Goal: Transaction & Acquisition: Purchase product/service

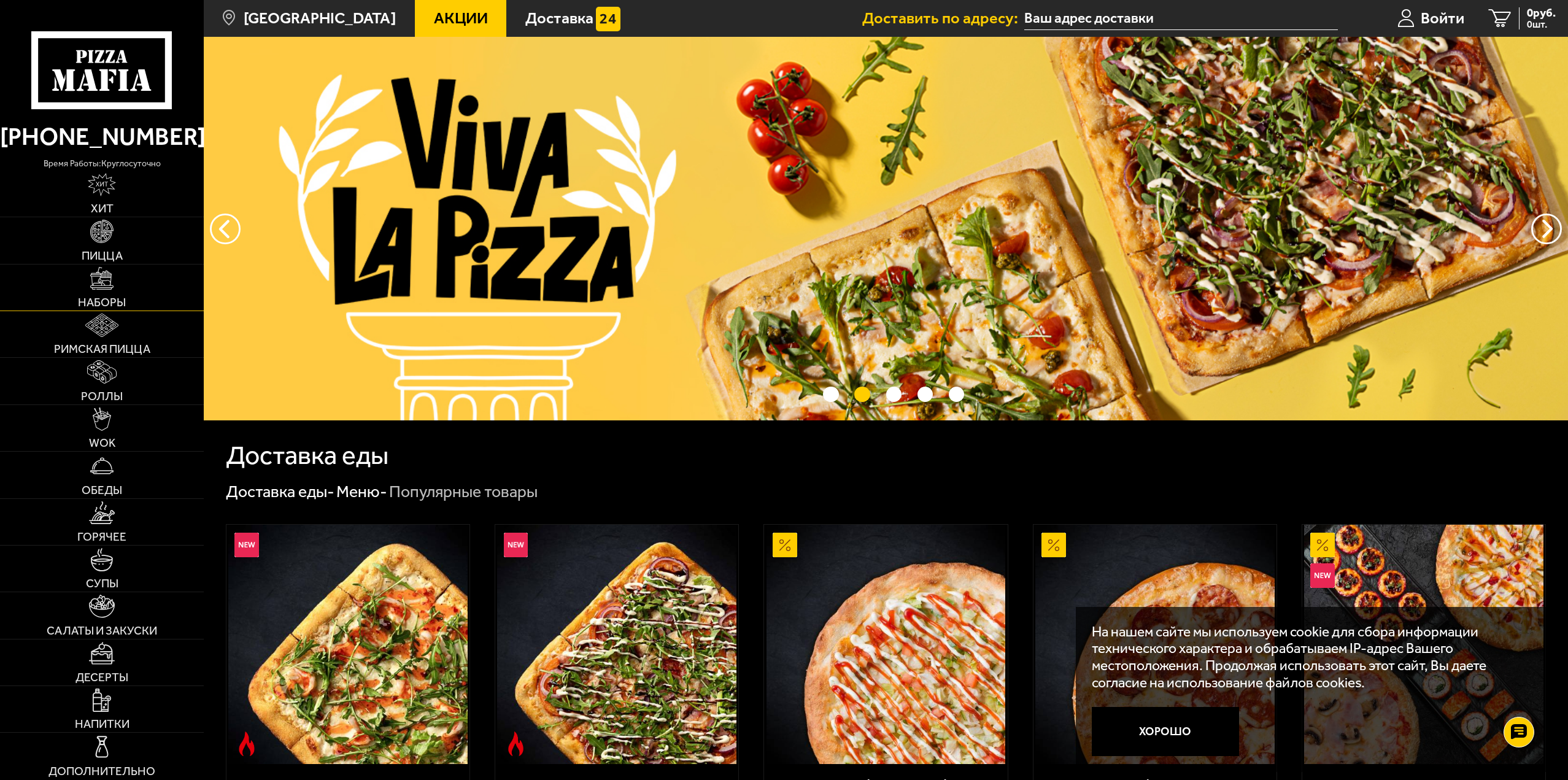
click at [102, 288] on img at bounding box center [102, 278] width 24 height 24
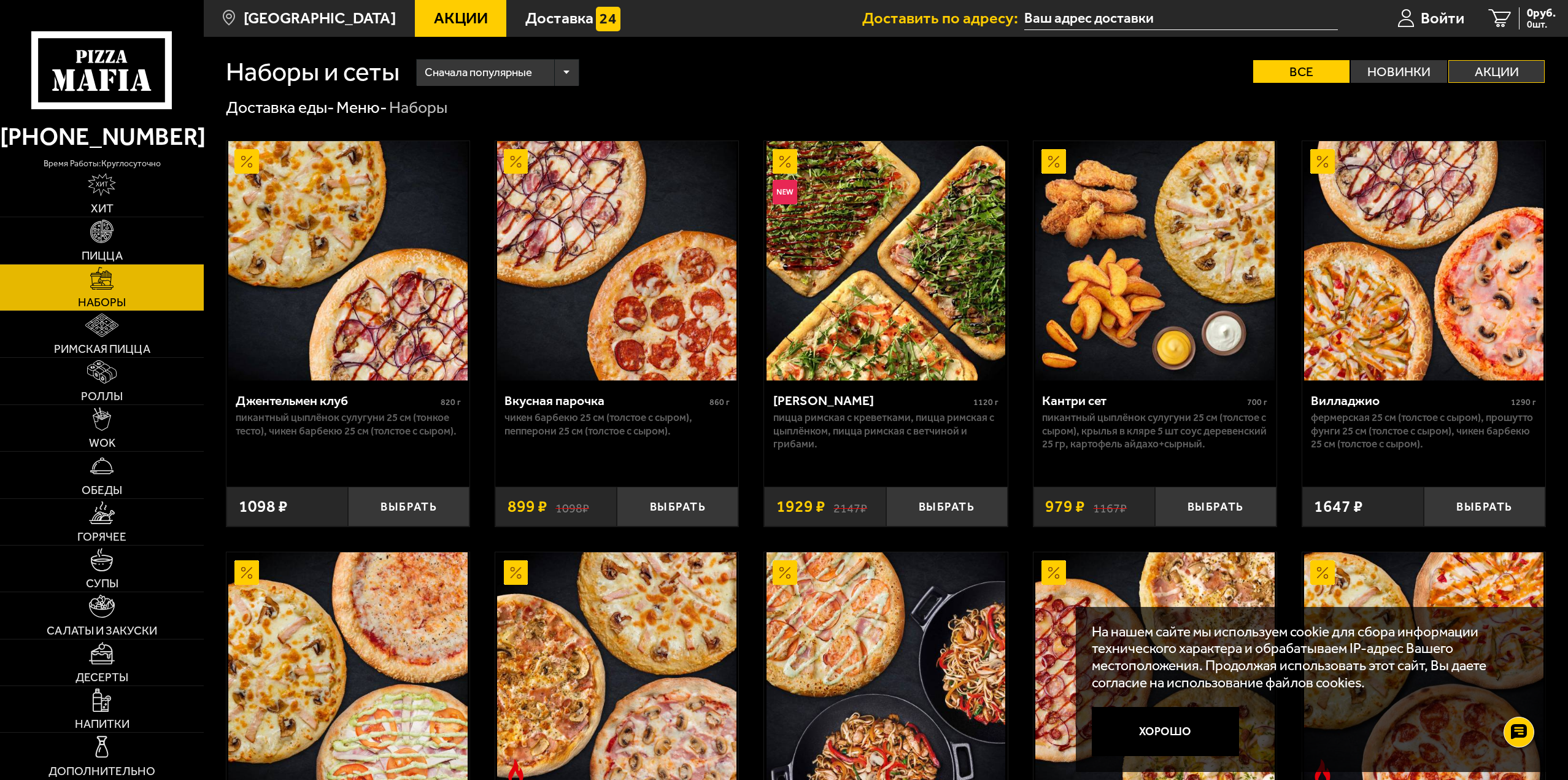
click at [1513, 75] on label "Акции" at bounding box center [1496, 72] width 97 height 23
click at [0, 0] on input "Акции" at bounding box center [0, 0] width 0 height 0
click at [1494, 69] on label "Акции" at bounding box center [1496, 72] width 97 height 23
click at [0, 0] on input "Акции" at bounding box center [0, 0] width 0 height 0
click at [1420, 67] on label "Новинки" at bounding box center [1399, 72] width 97 height 23
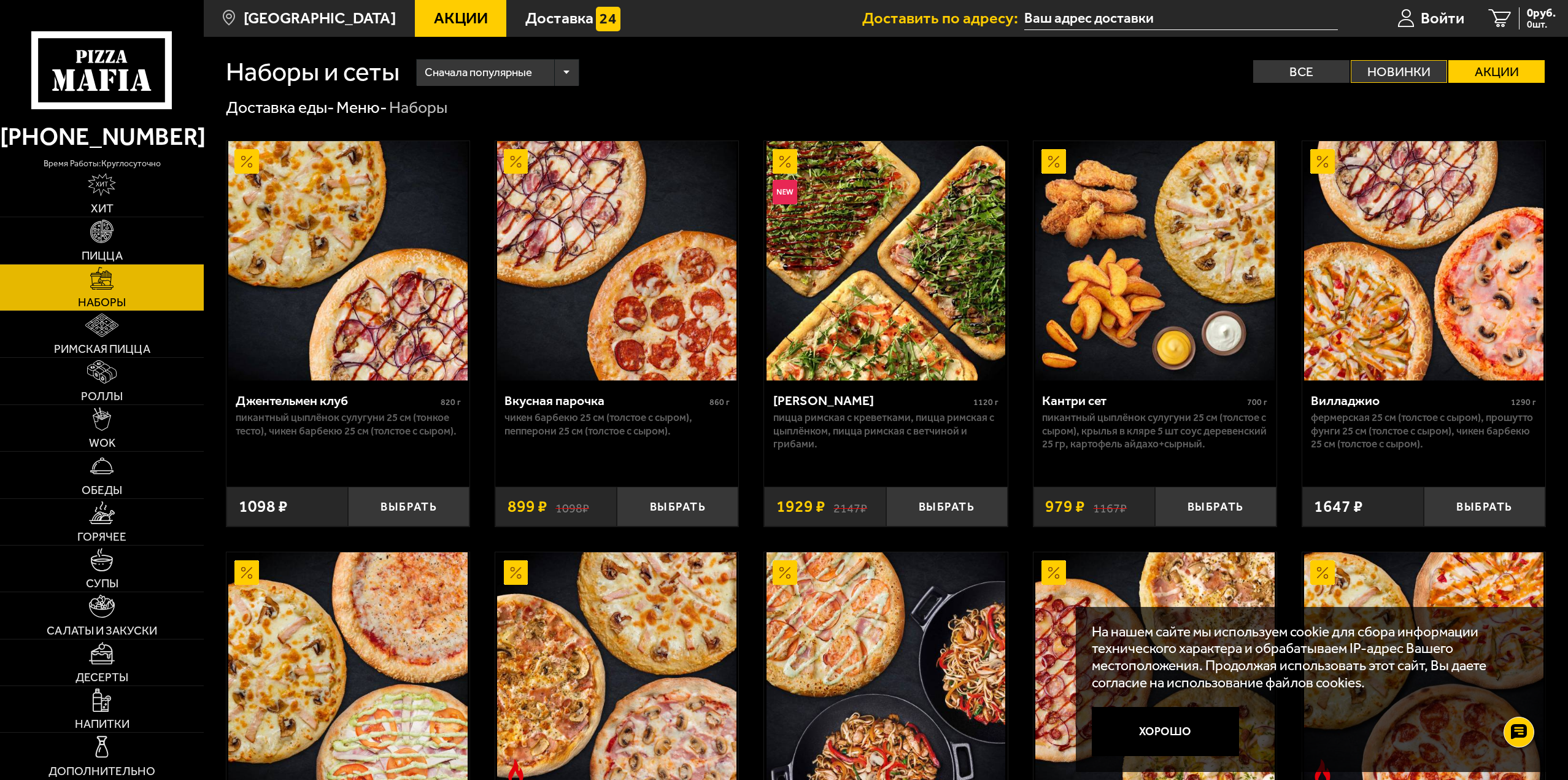
click at [0, 0] on input "Новинки" at bounding box center [0, 0] width 0 height 0
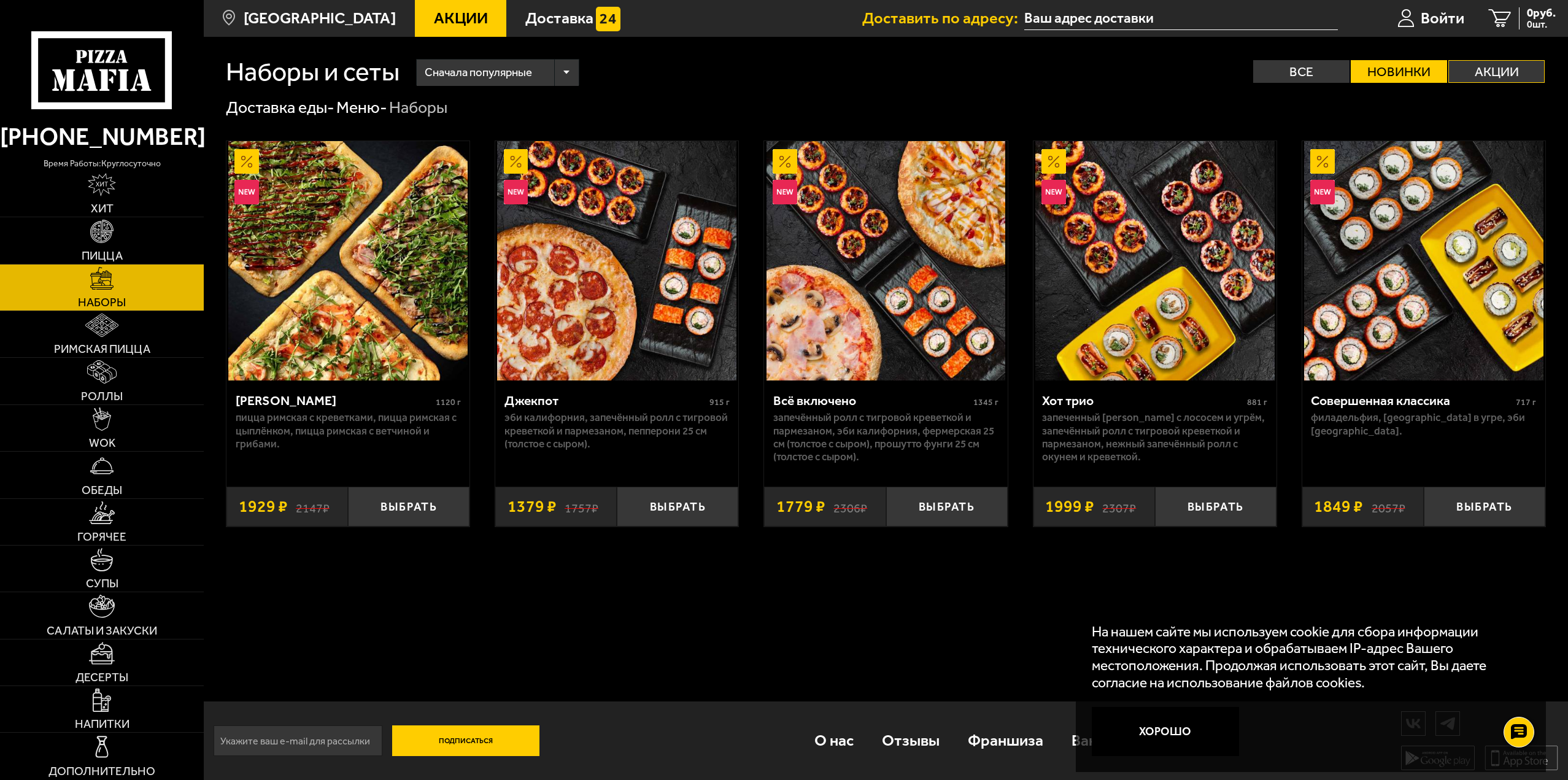
click at [1494, 71] on label "Акции" at bounding box center [1496, 72] width 97 height 23
click at [0, 0] on input "Акции" at bounding box center [0, 0] width 0 height 0
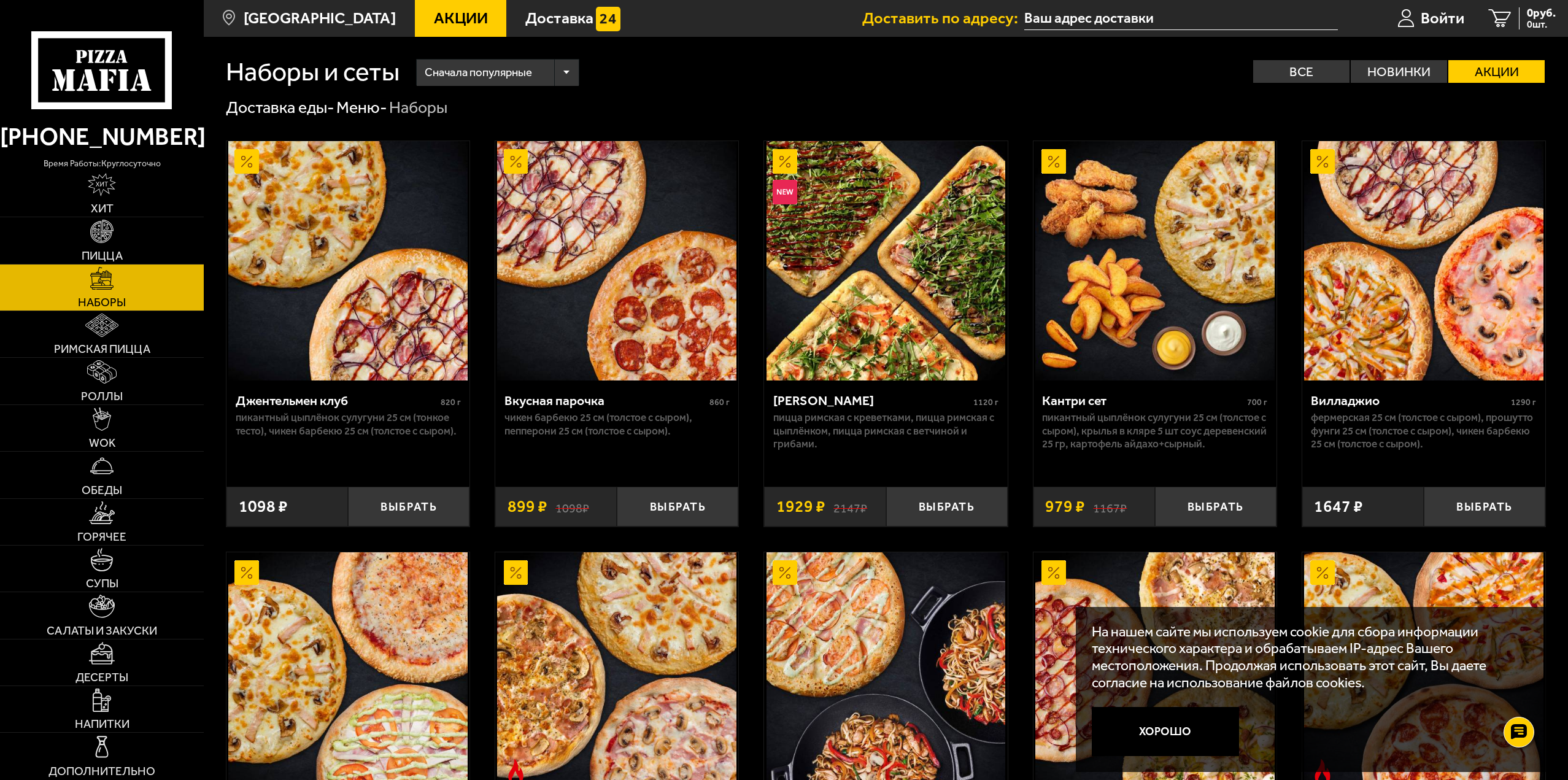
click at [115, 89] on icon at bounding box center [102, 70] width 141 height 78
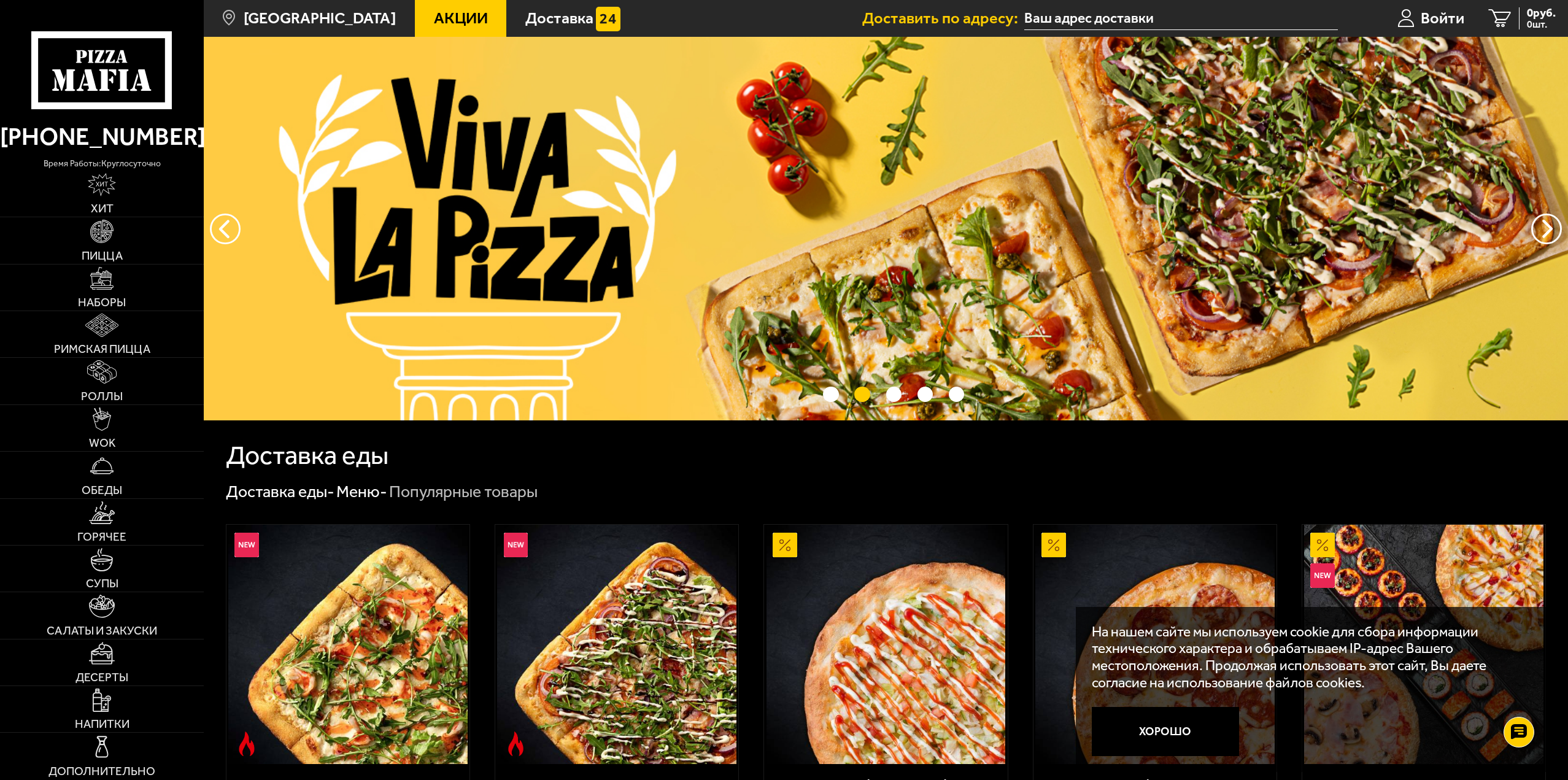
click at [446, 19] on span "Акции" at bounding box center [460, 19] width 54 height 16
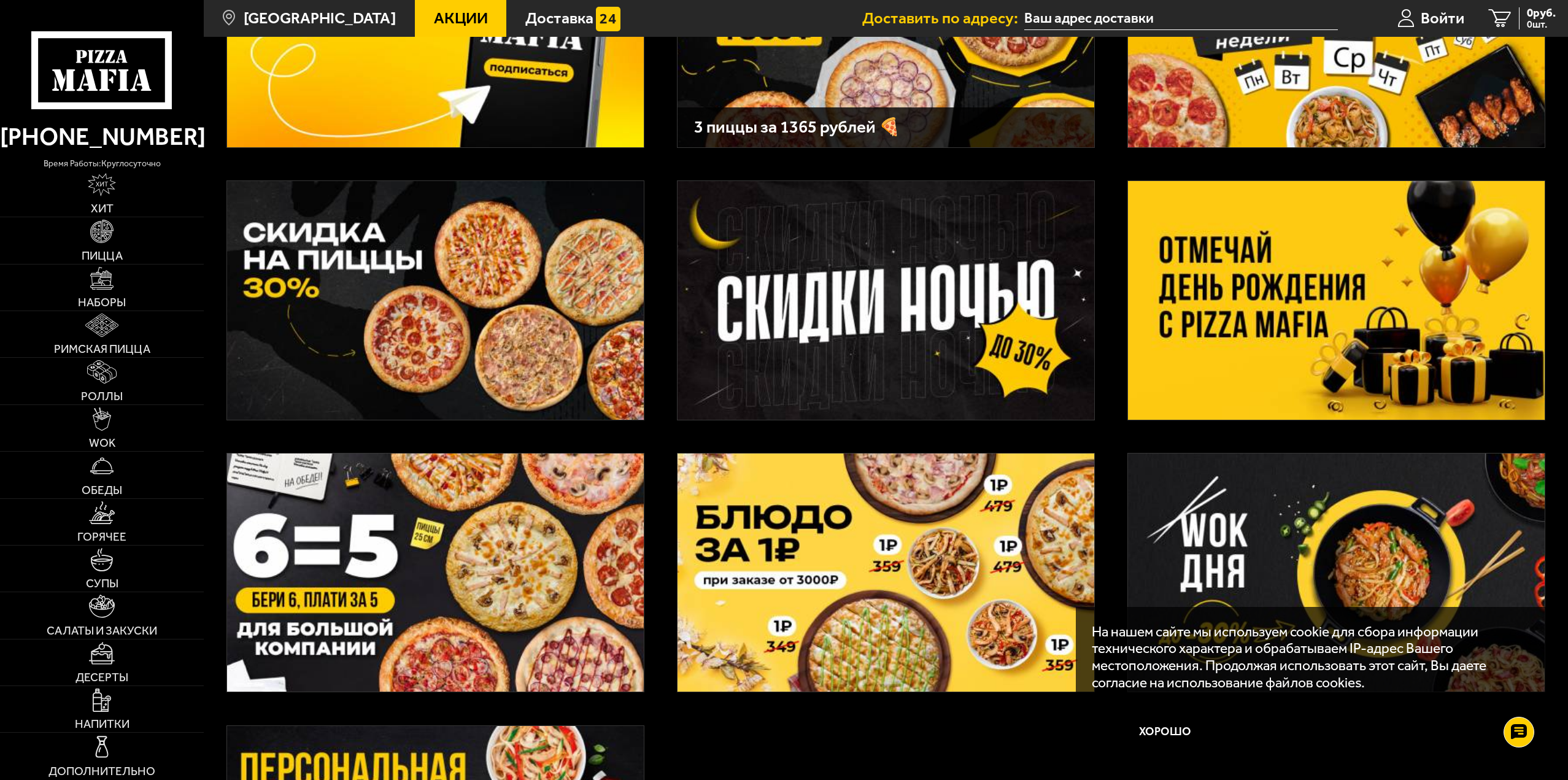
scroll to position [245, 0]
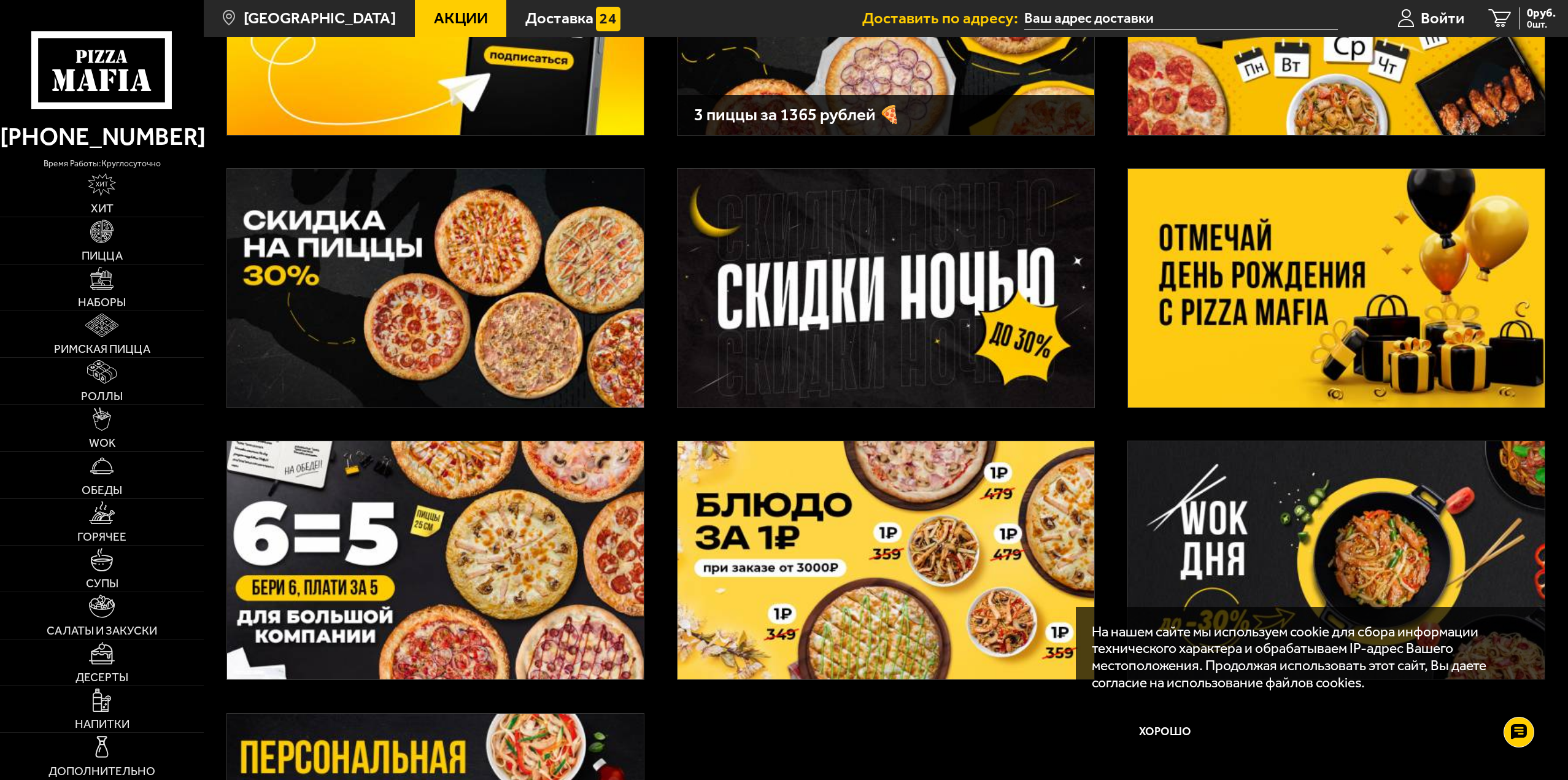
click at [1252, 299] on img at bounding box center [1336, 288] width 417 height 239
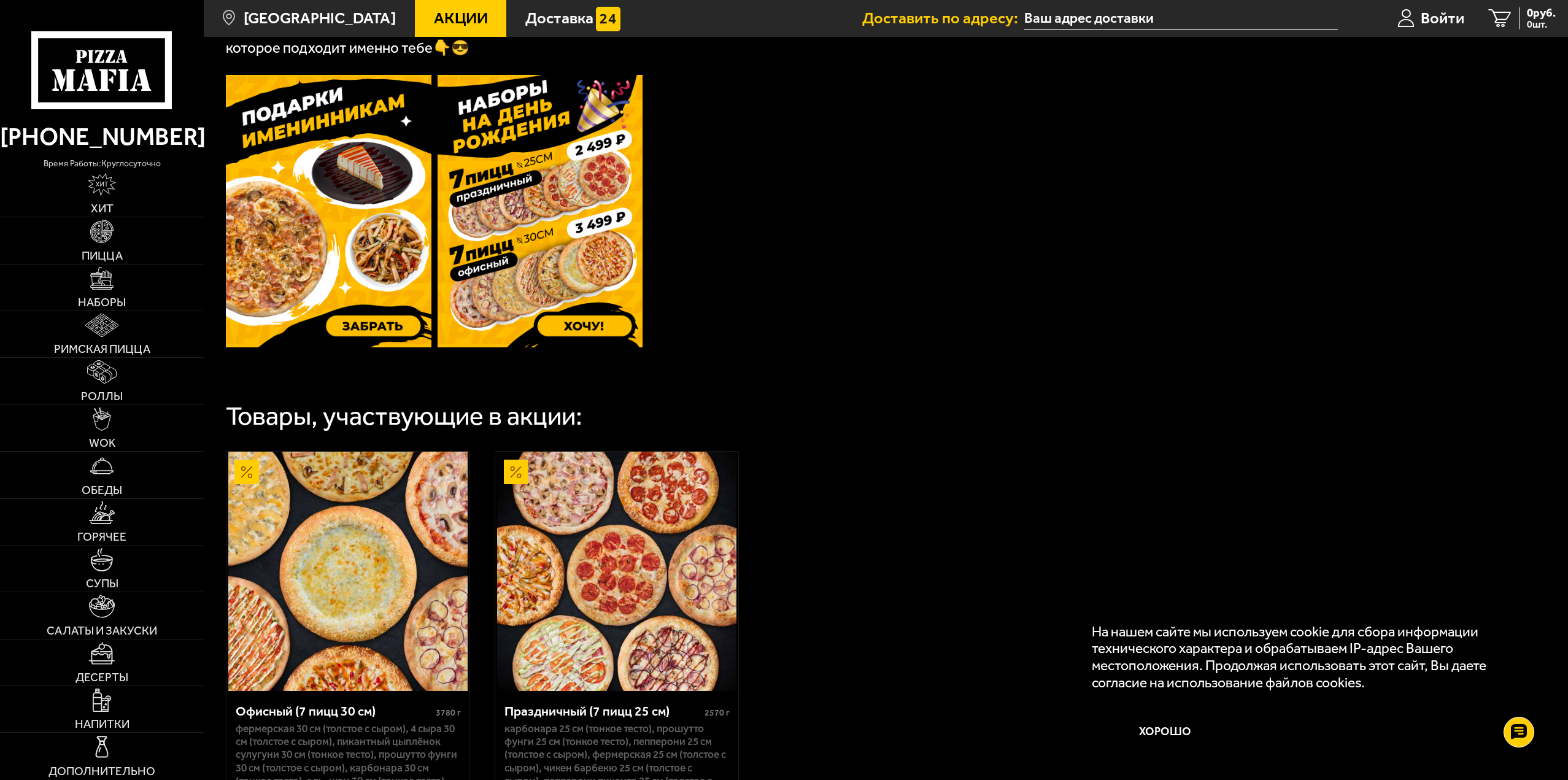
scroll to position [323, 0]
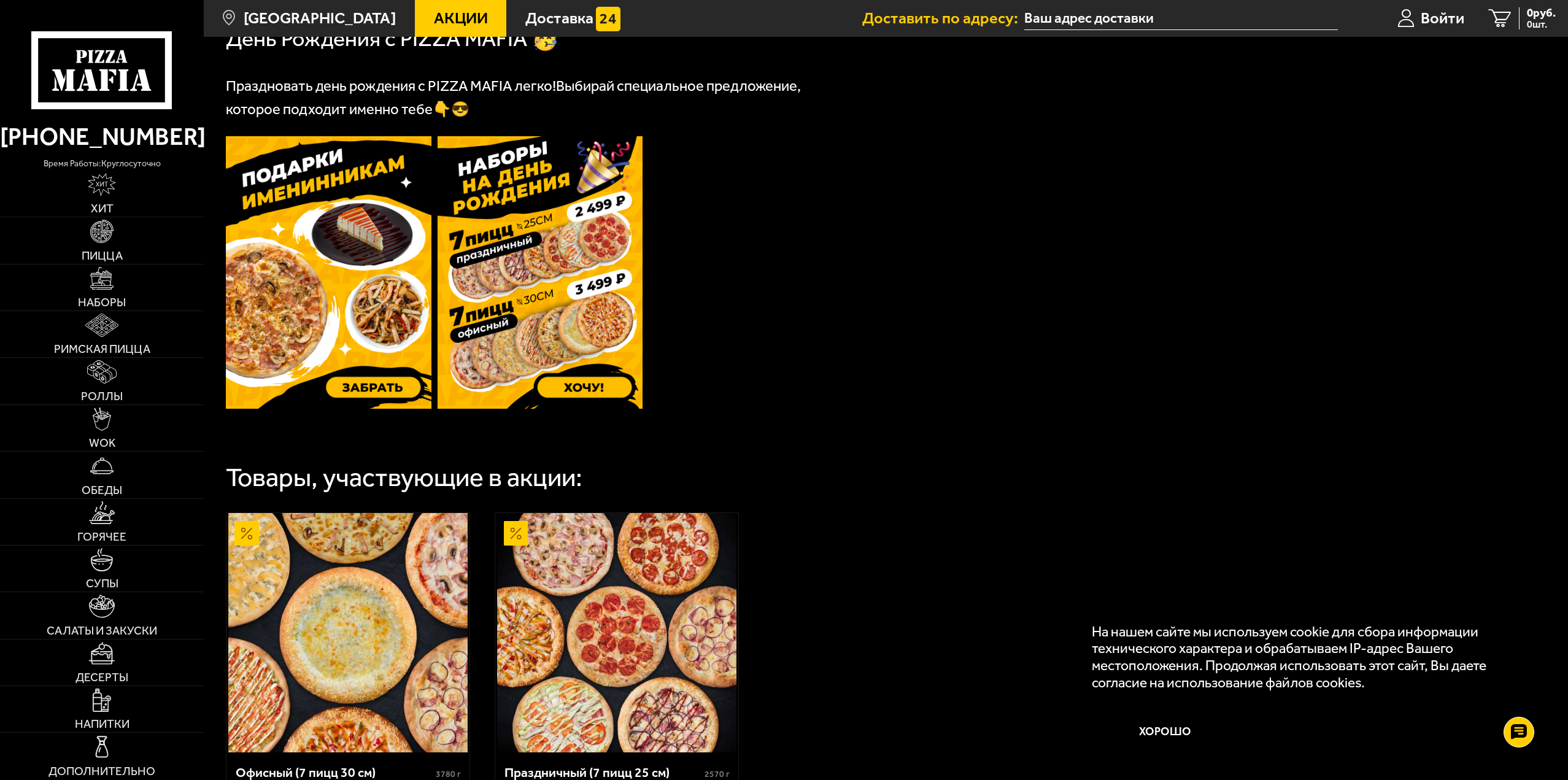
click at [510, 281] on img at bounding box center [540, 272] width 205 height 273
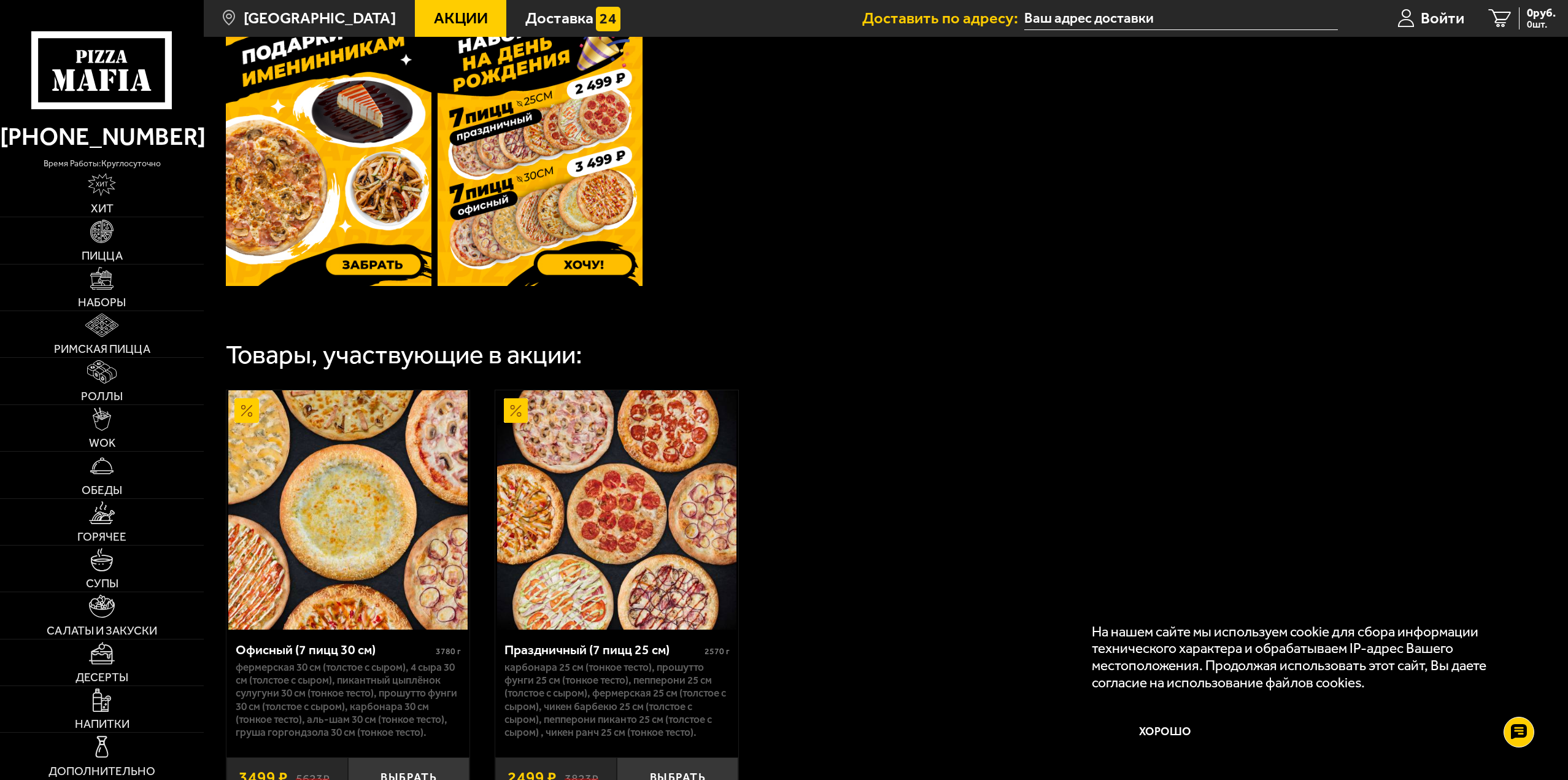
scroll to position [569, 0]
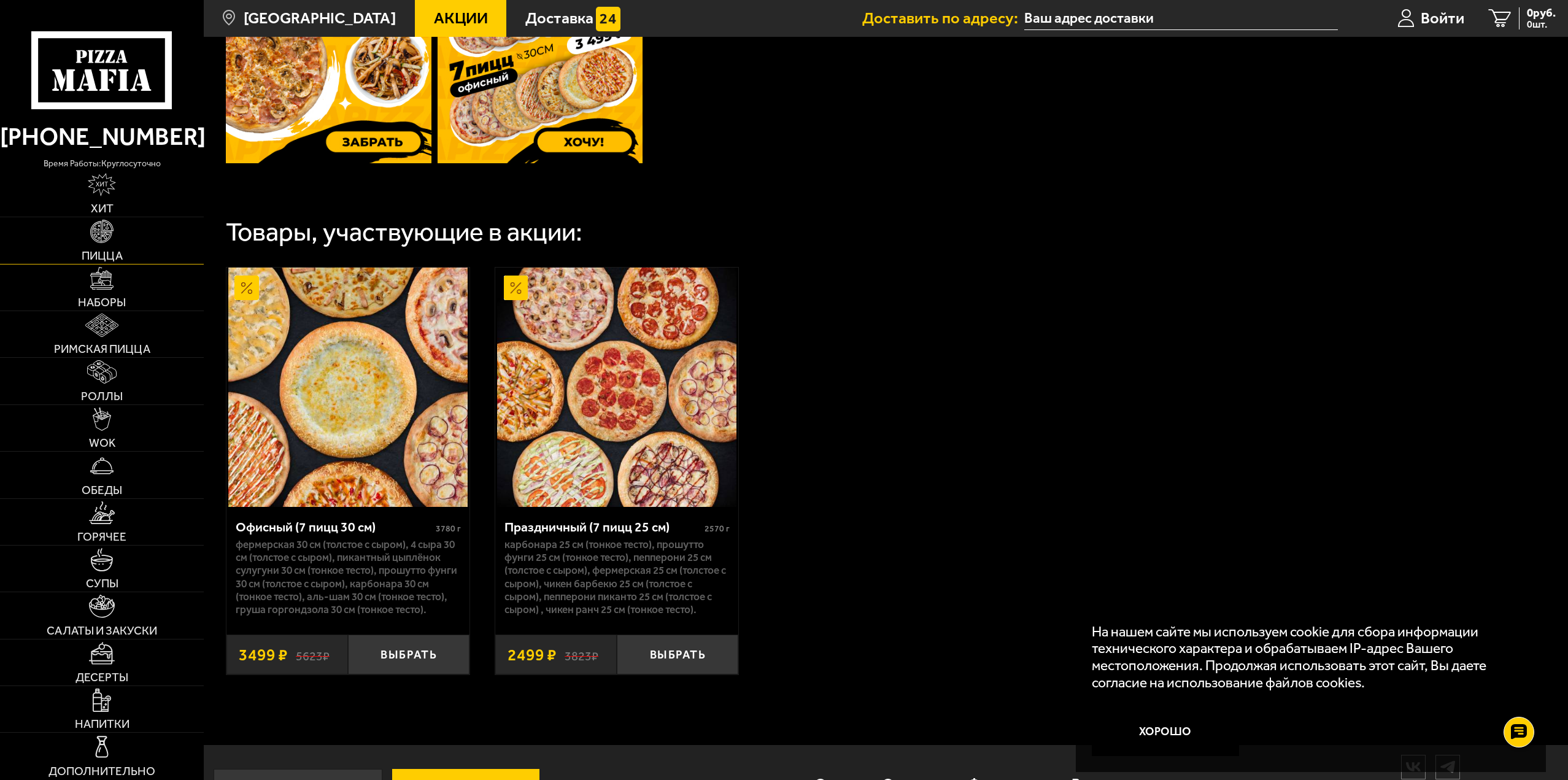
click at [96, 244] on link "Пицца" at bounding box center [102, 240] width 204 height 46
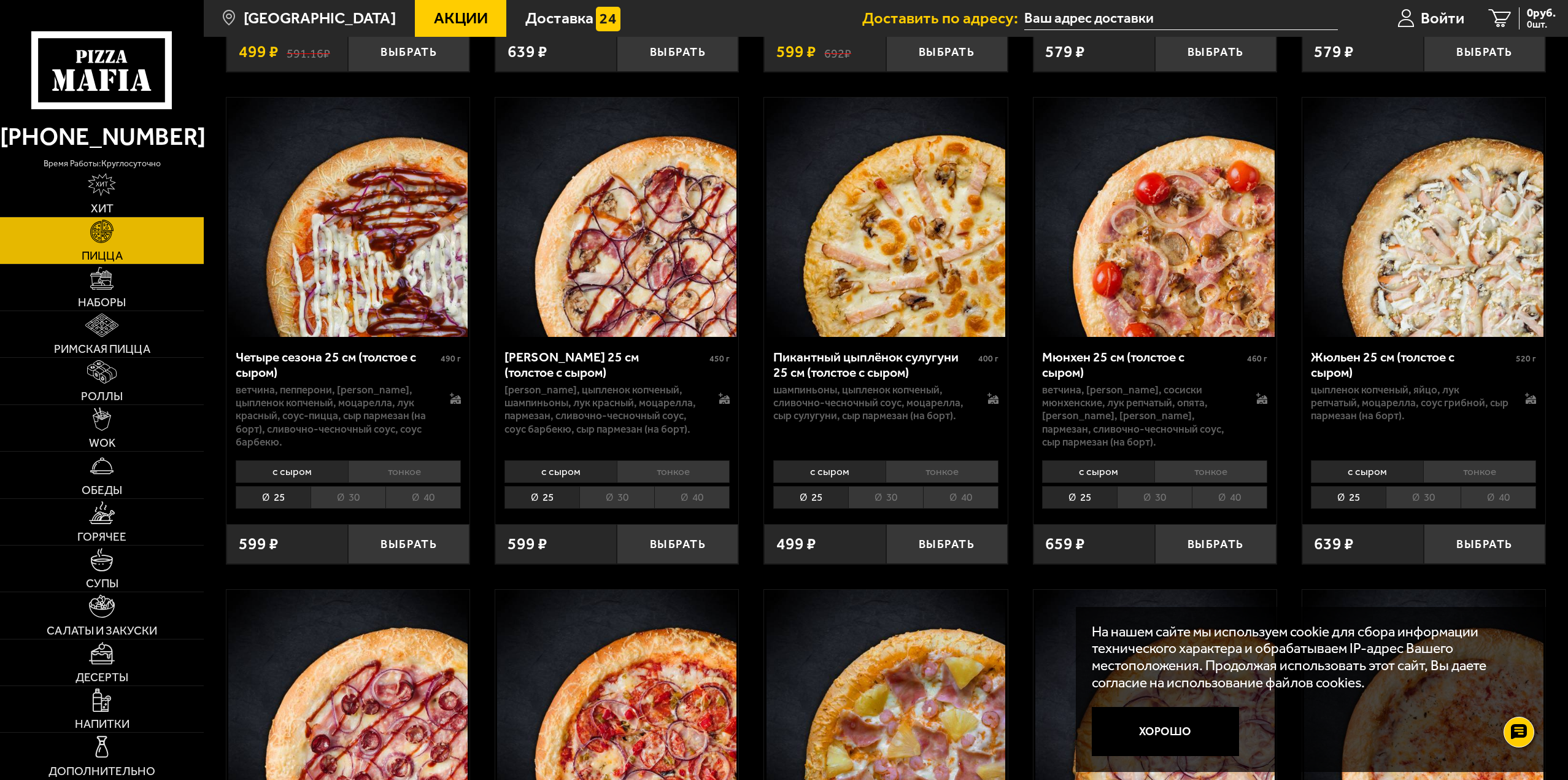
scroll to position [2516, 0]
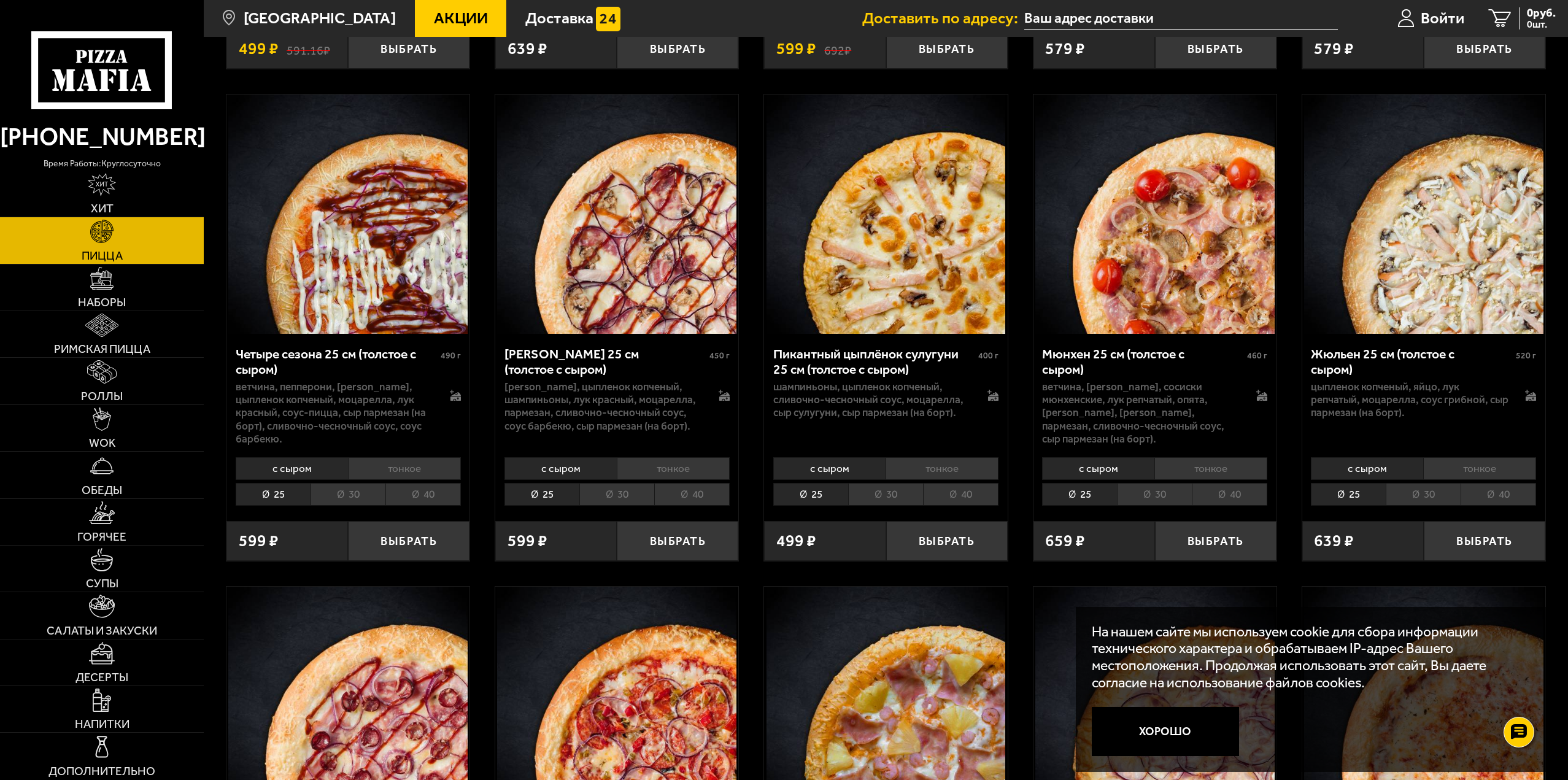
click at [889, 493] on li "30" at bounding box center [885, 494] width 75 height 23
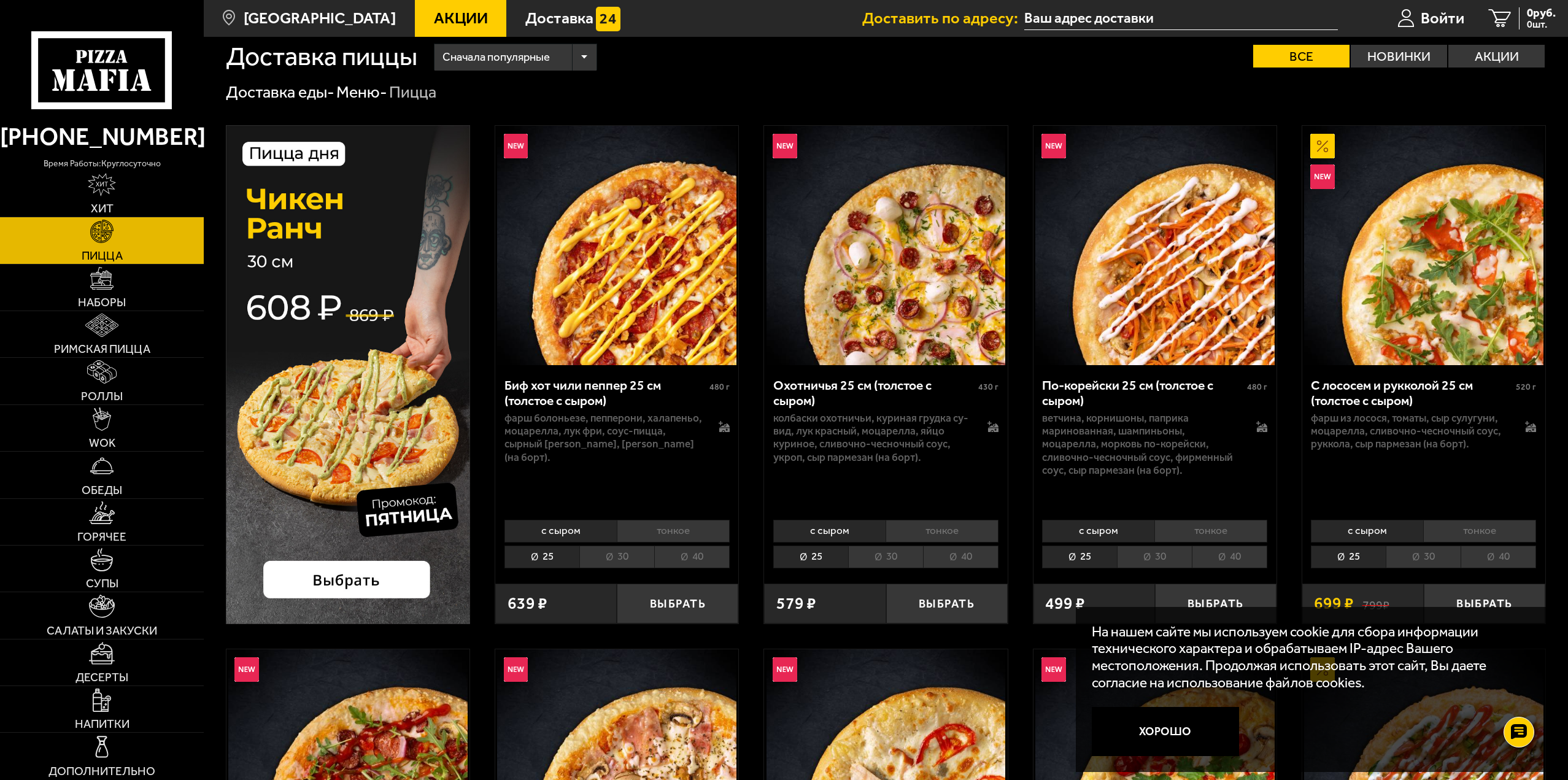
scroll to position [0, 0]
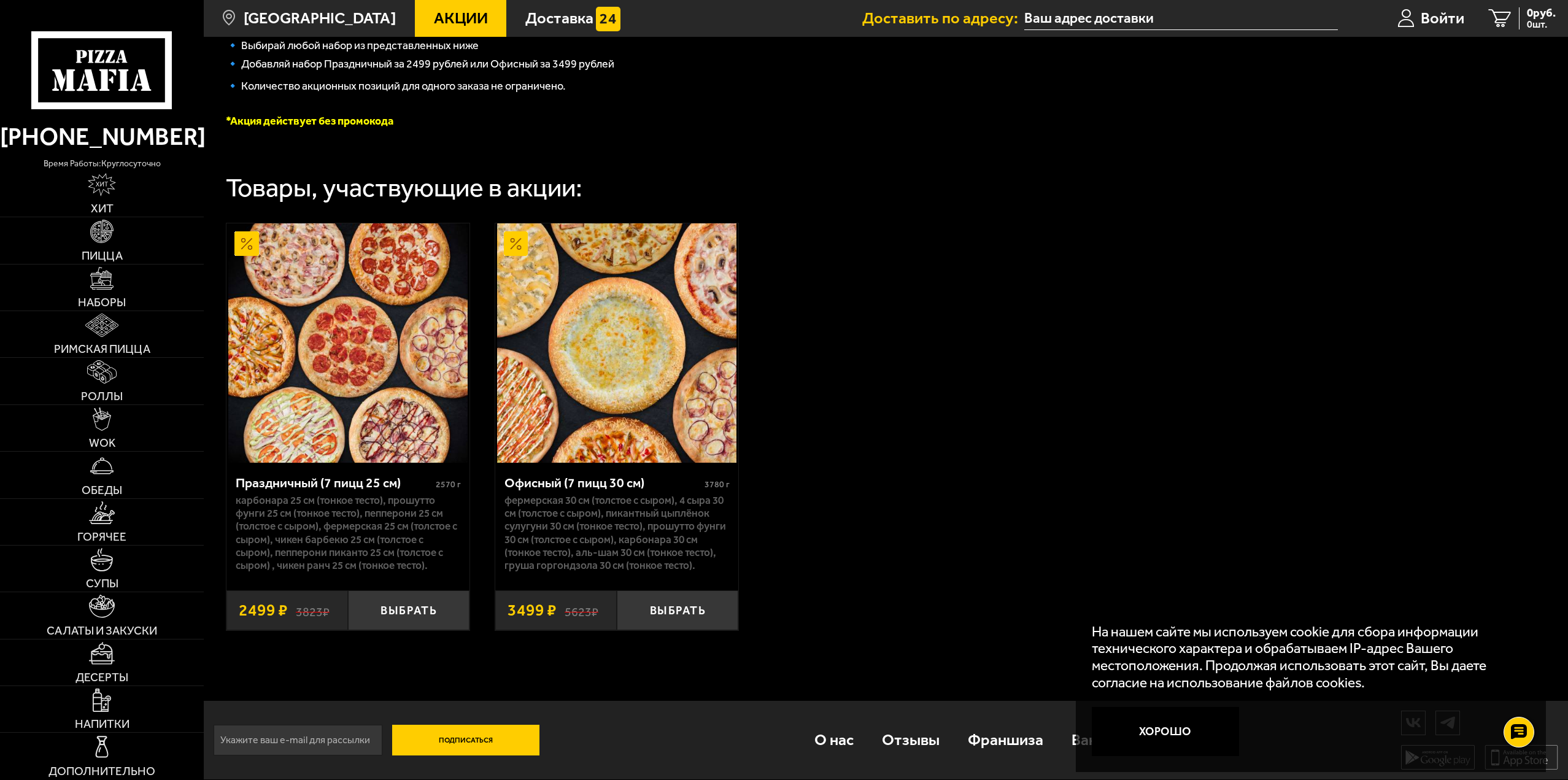
scroll to position [351, 0]
click at [661, 612] on button "Выбрать" at bounding box center [678, 610] width 122 height 40
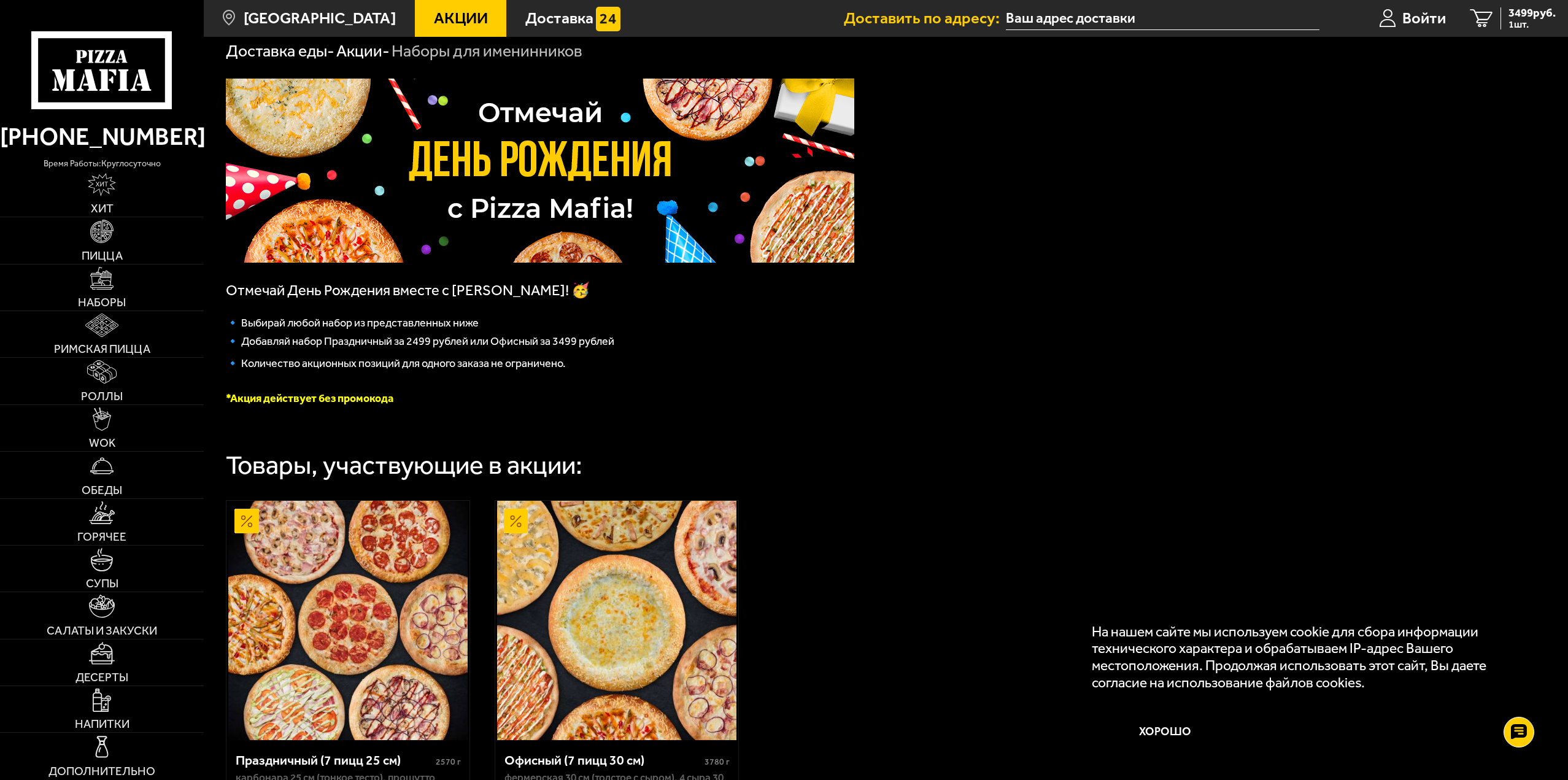
scroll to position [0, 0]
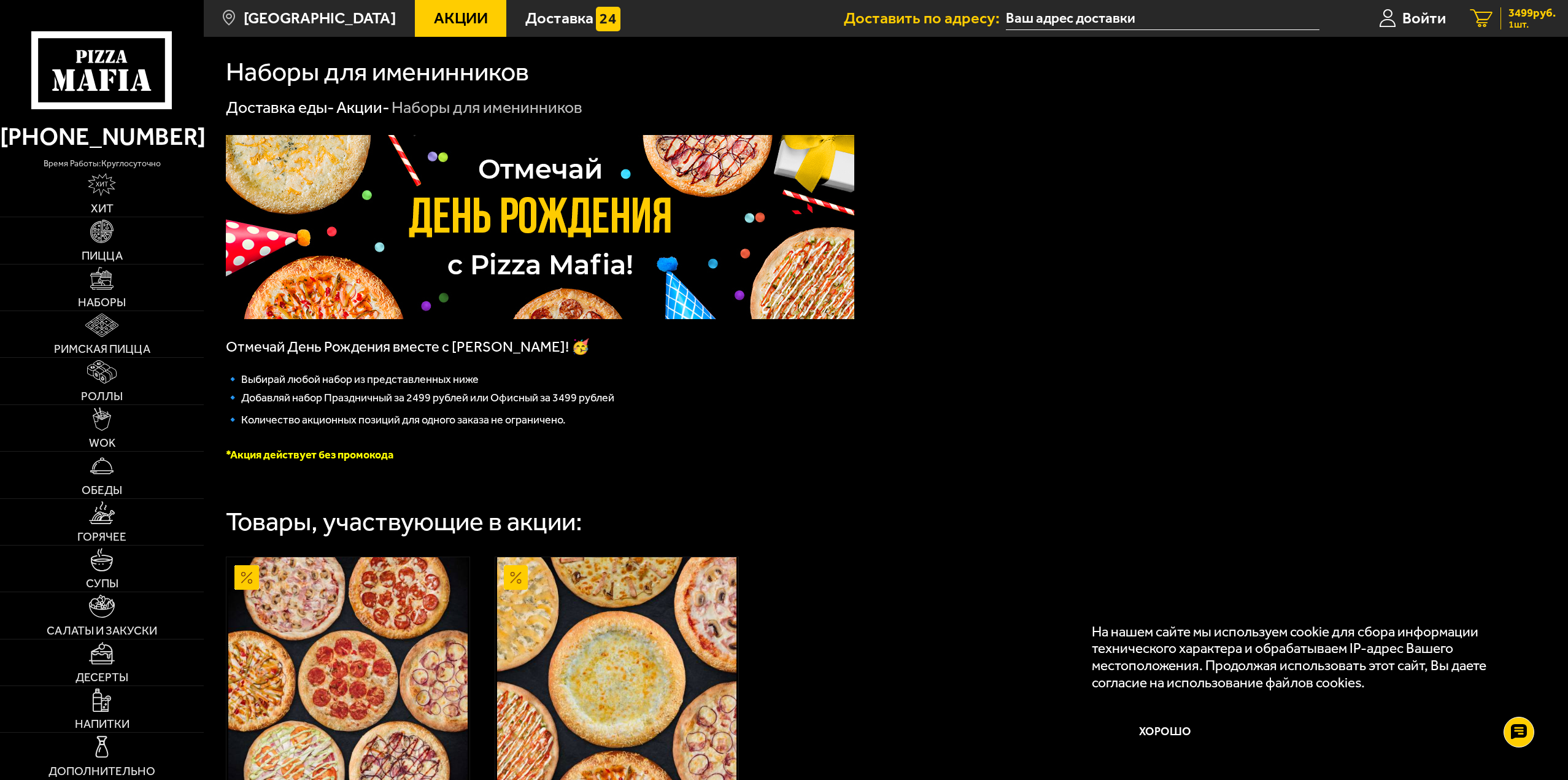
click at [1524, 14] on span "3499 руб." at bounding box center [1532, 13] width 47 height 11
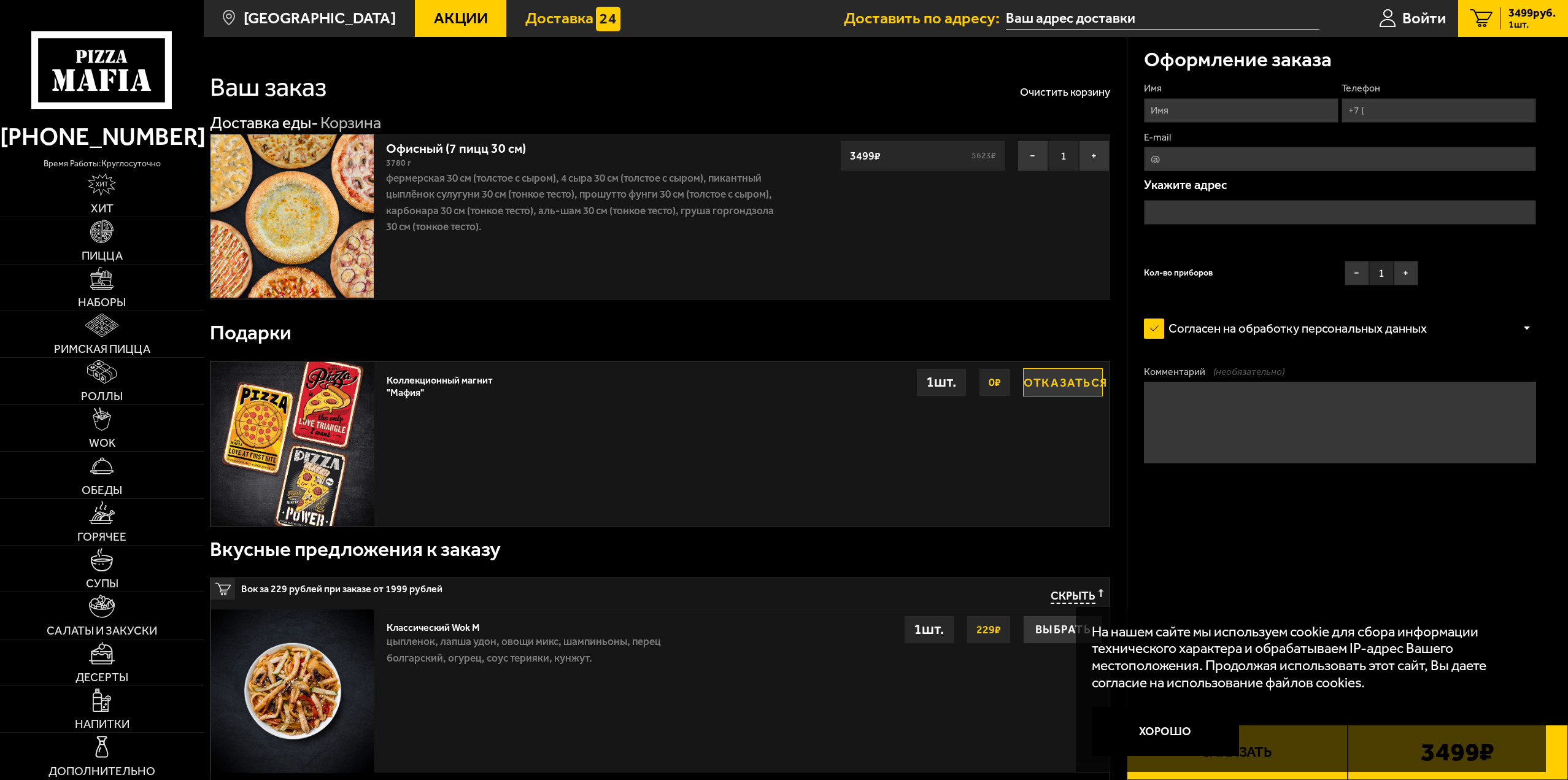
click at [551, 21] on span "Доставка" at bounding box center [559, 19] width 68 height 16
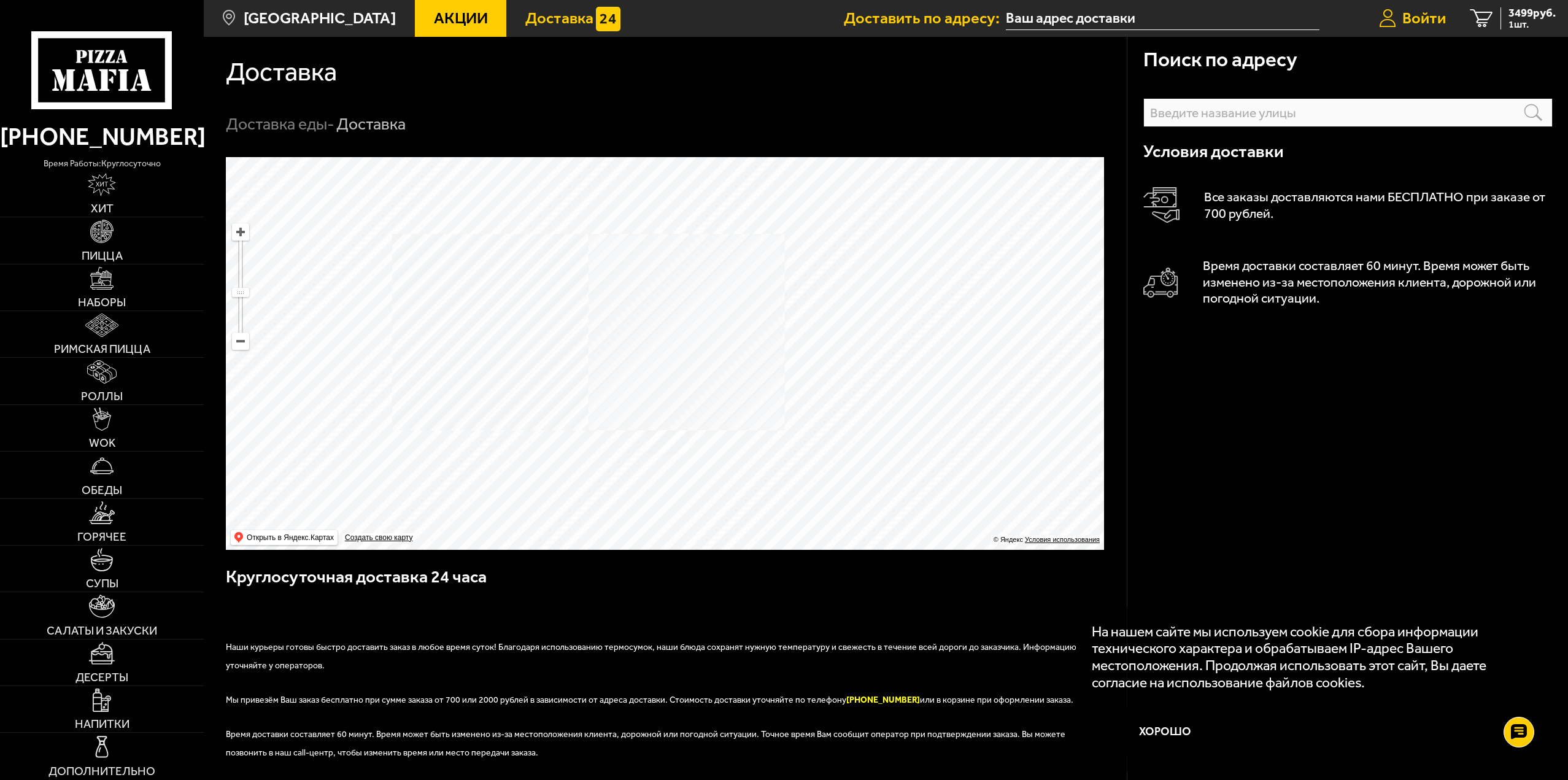
click at [1428, 16] on span "Войти" at bounding box center [1424, 19] width 44 height 16
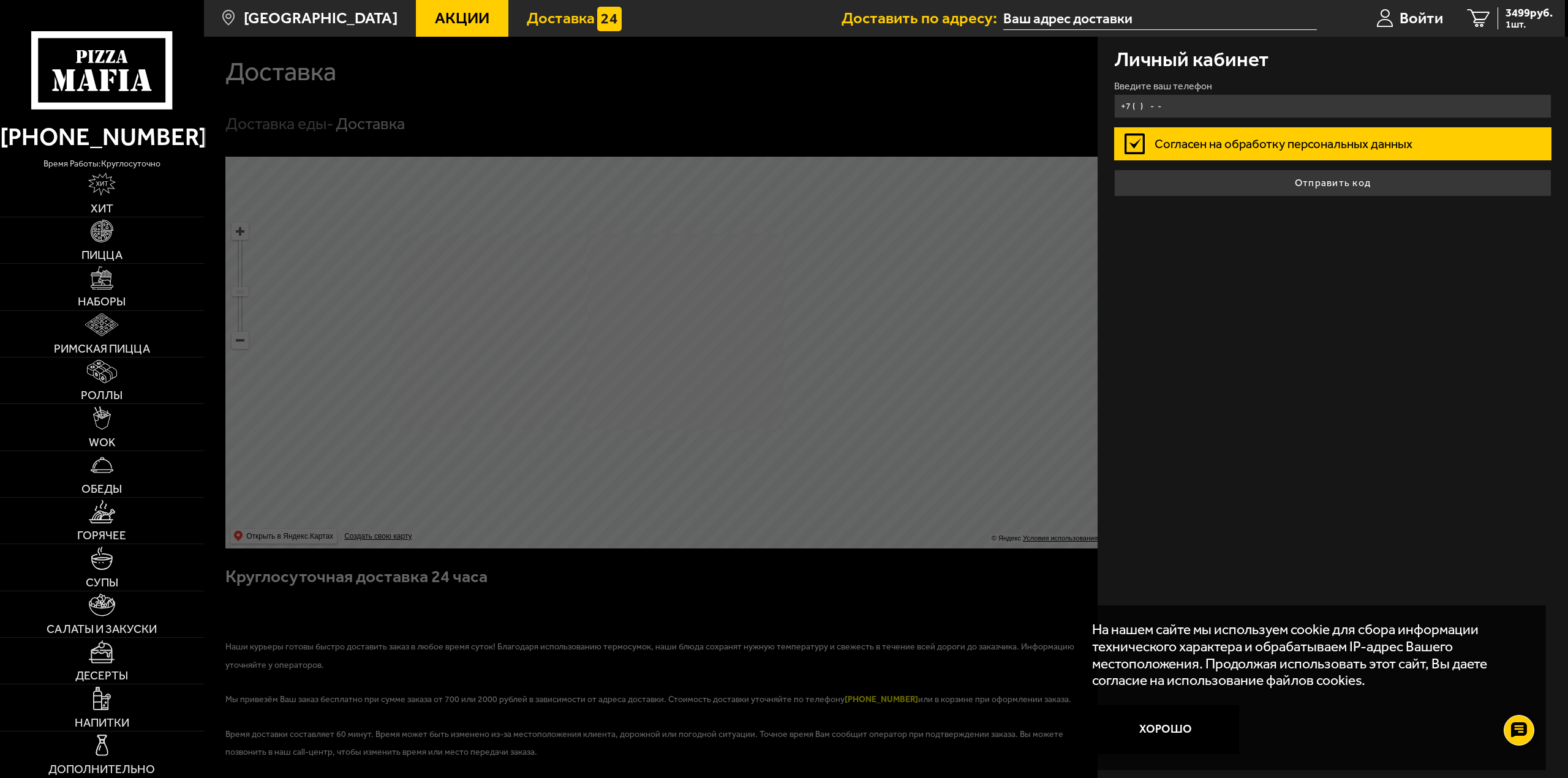
click at [1237, 106] on input "+7 ( ) - -" at bounding box center [1332, 106] width 438 height 24
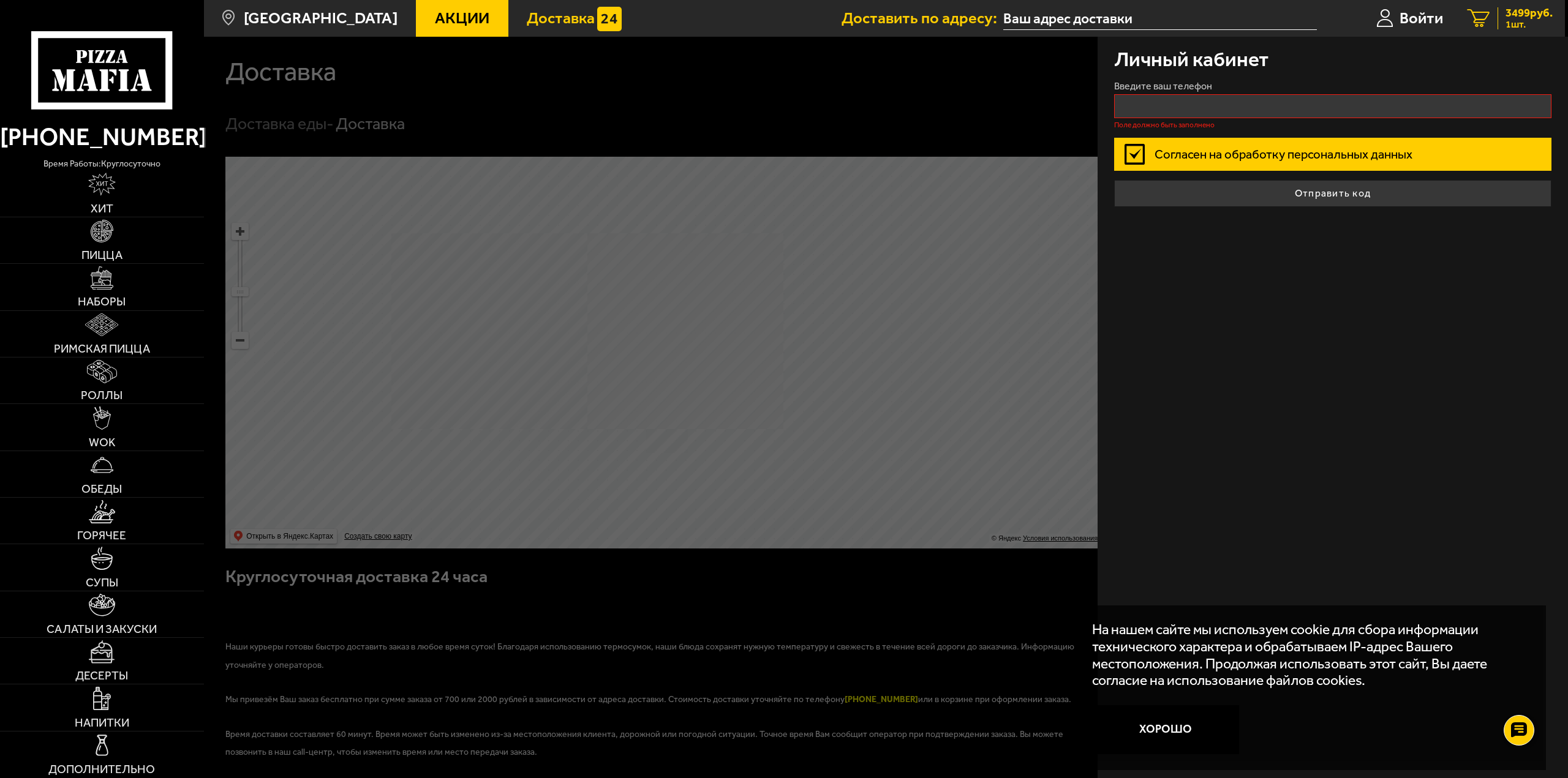
click at [1513, 15] on span "3499 руб." at bounding box center [1529, 13] width 47 height 11
